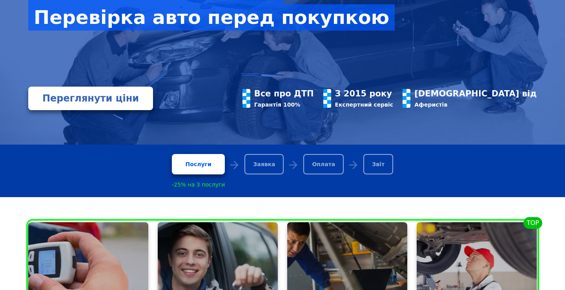
scroll to position [112, 0]
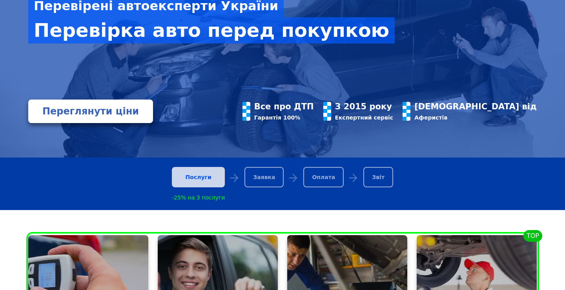
click at [195, 184] on div "Послуги" at bounding box center [198, 177] width 53 height 20
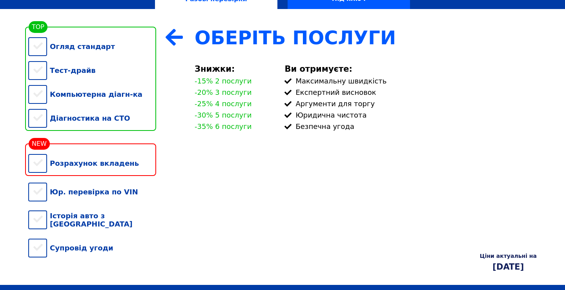
scroll to position [113, 0]
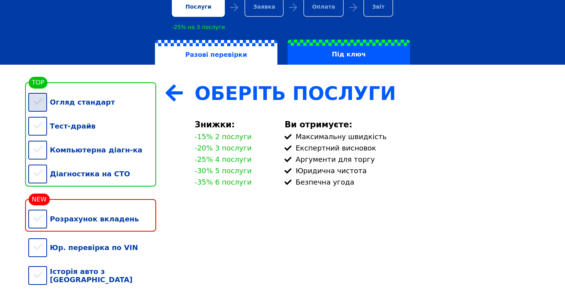
click at [47, 103] on div "Огляд стандарт" at bounding box center [92, 102] width 128 height 24
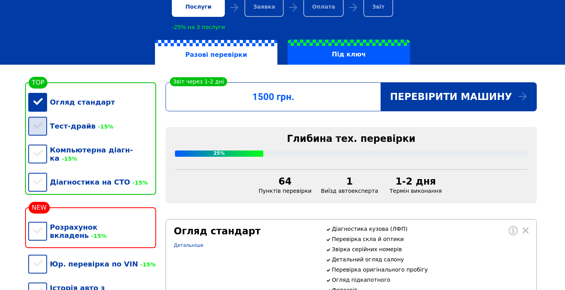
click at [40, 132] on div "Тест-драйв -15%" at bounding box center [92, 126] width 128 height 24
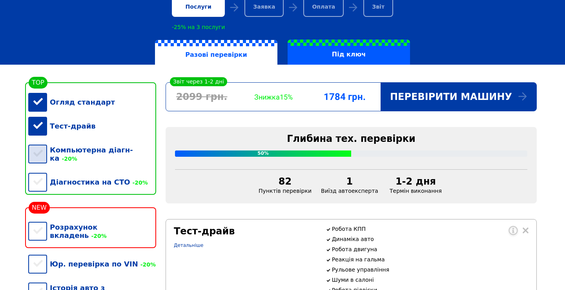
click at [39, 153] on div "Компьютерна діагн-ка -20%" at bounding box center [92, 154] width 128 height 32
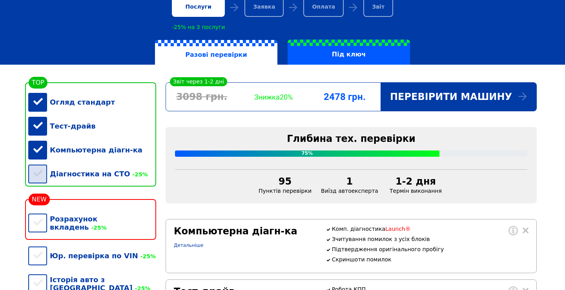
click at [38, 179] on div "Діагностика на СТО -25%" at bounding box center [92, 174] width 128 height 24
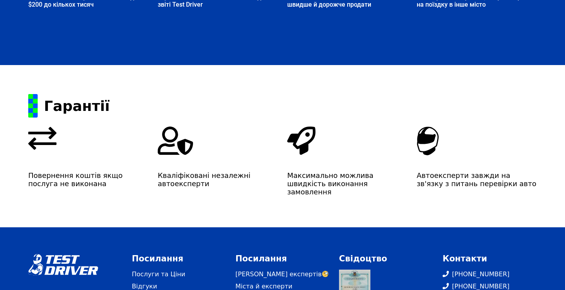
scroll to position [1561, 0]
